Goal: Information Seeking & Learning: Learn about a topic

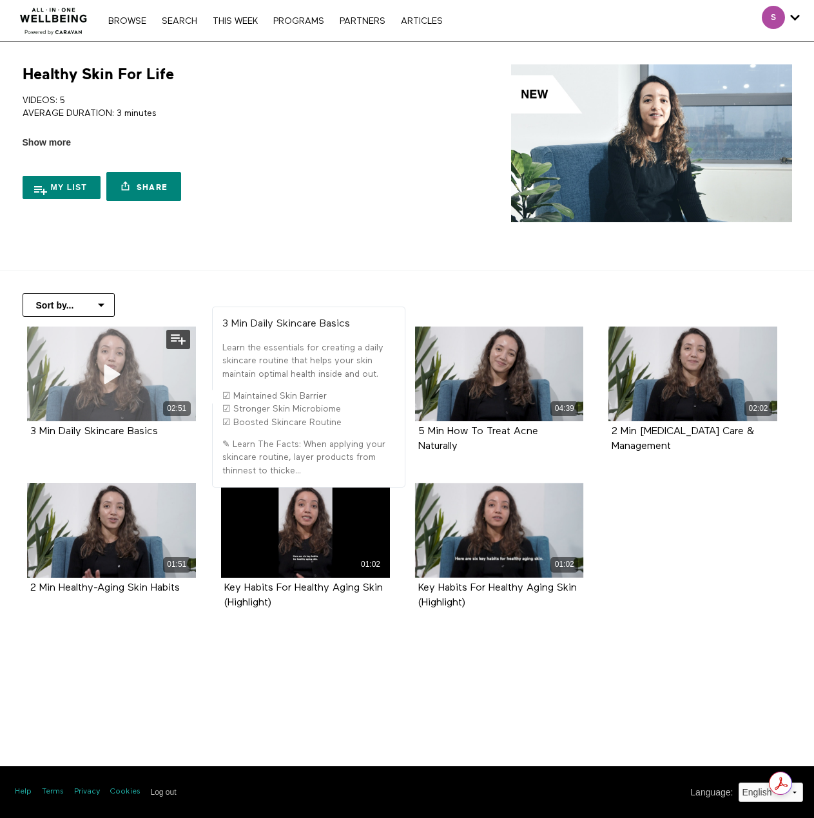
click at [111, 379] on icon at bounding box center [111, 374] width 39 height 23
